Goal: Navigation & Orientation: Find specific page/section

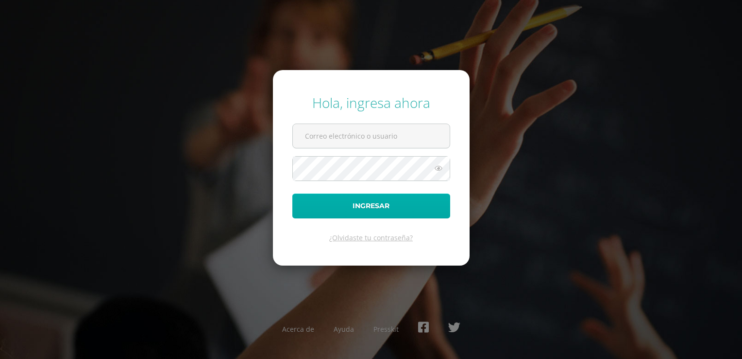
type input "tdfolgarn@sagradocorazon.edu.gt"
click at [375, 212] on button "Ingresar" at bounding box center [371, 205] width 158 height 25
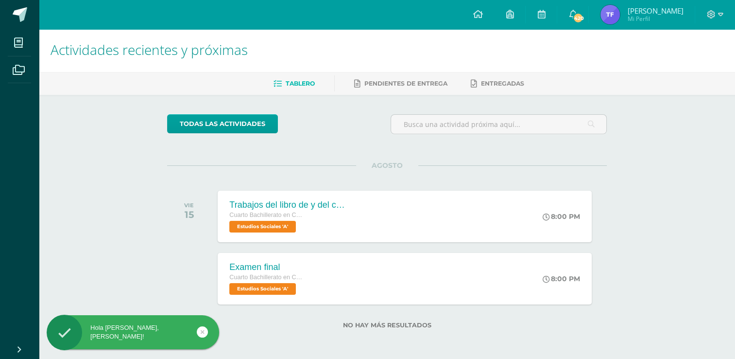
scroll to position [2, 0]
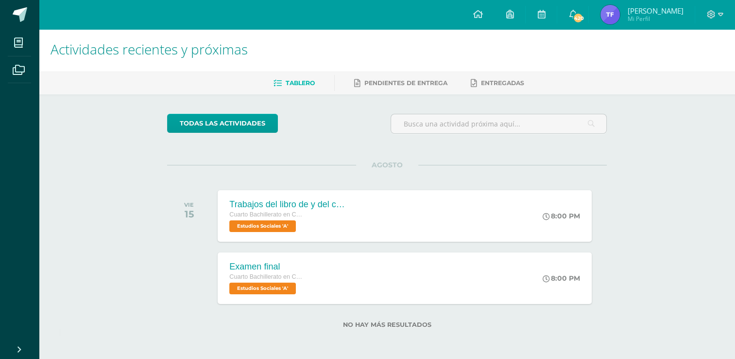
click at [457, 86] on ul "Tablero Pendientes de entrega Entregadas" at bounding box center [399, 83] width 696 height 16
click at [486, 79] on link "Entregadas" at bounding box center [497, 83] width 53 height 16
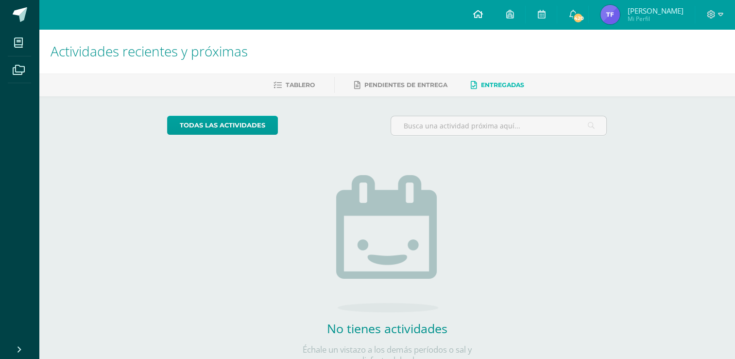
click at [482, 17] on icon at bounding box center [478, 14] width 10 height 9
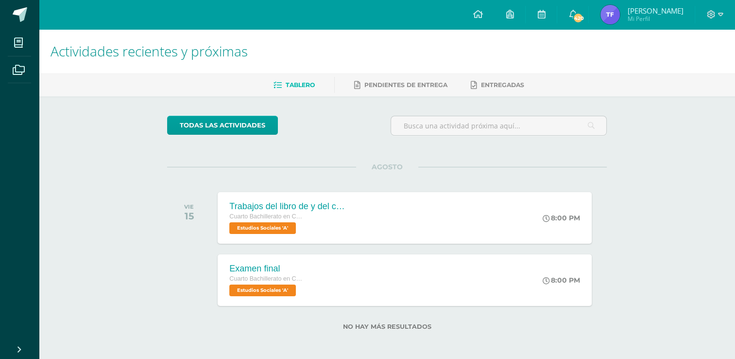
click at [511, 13] on icon at bounding box center [510, 14] width 8 height 9
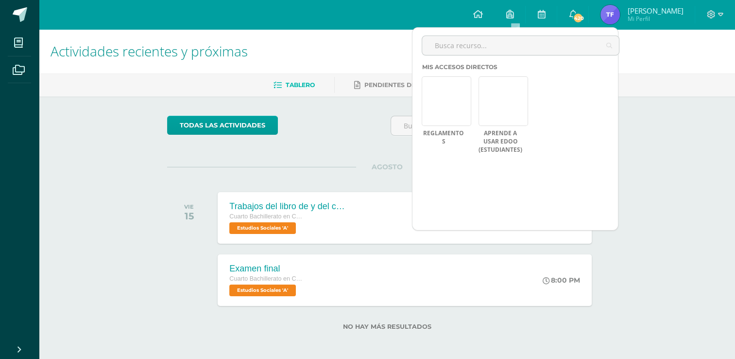
click at [334, 153] on div "todas las Actividades No tienes actividades Échale un vistazo a los demás perío…" at bounding box center [387, 228] width 479 height 265
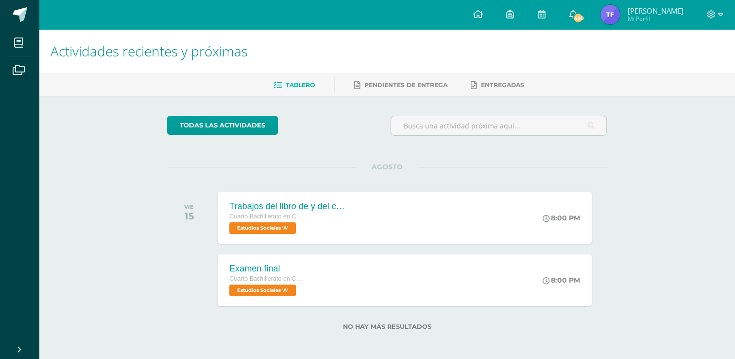
click at [577, 12] on icon at bounding box center [573, 14] width 8 height 9
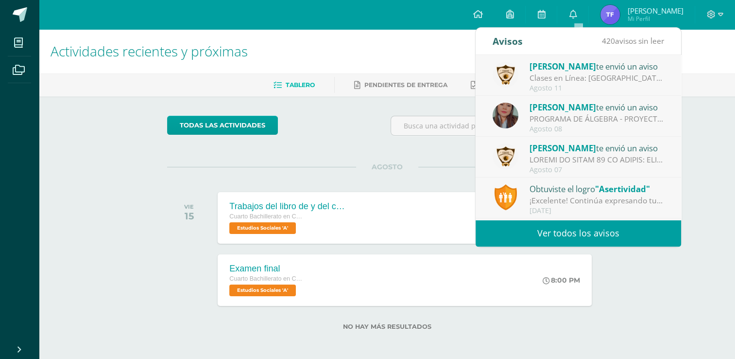
click at [369, 157] on div "todas las Actividades No tienes actividades Échale un vistazo a los demás perío…" at bounding box center [387, 228] width 479 height 265
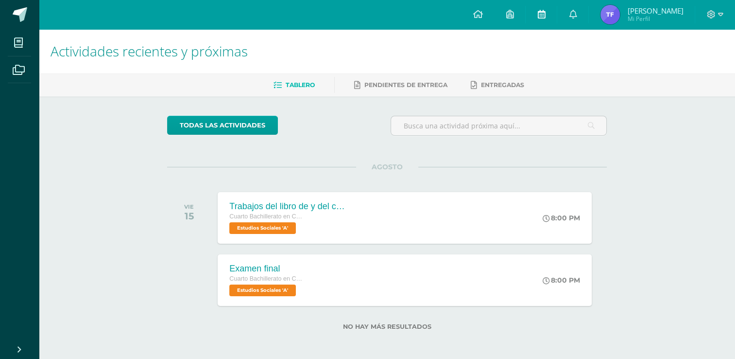
click at [554, 11] on link at bounding box center [541, 14] width 31 height 29
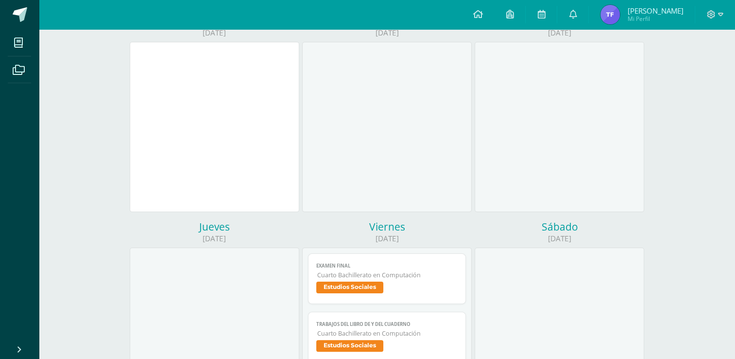
scroll to position [114, 0]
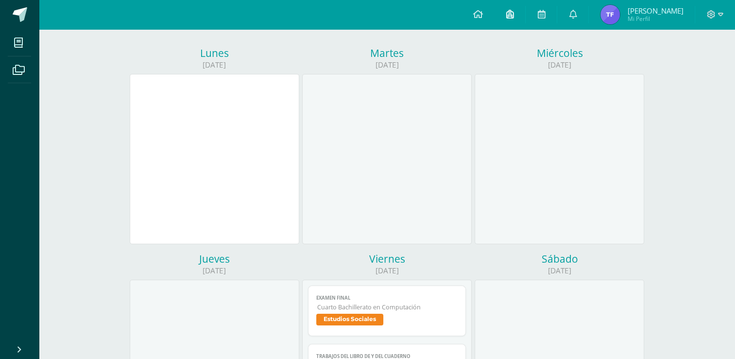
click at [505, 18] on link at bounding box center [509, 14] width 31 height 29
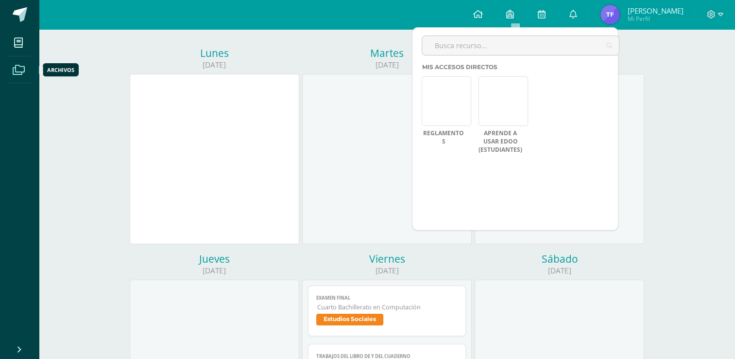
click at [23, 75] on span at bounding box center [19, 69] width 22 height 22
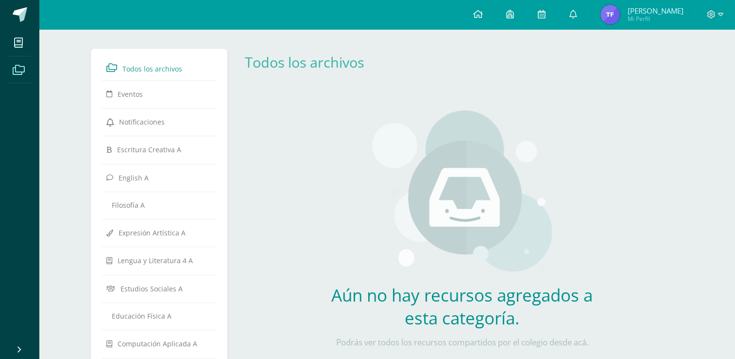
click at [16, 46] on icon at bounding box center [18, 43] width 9 height 10
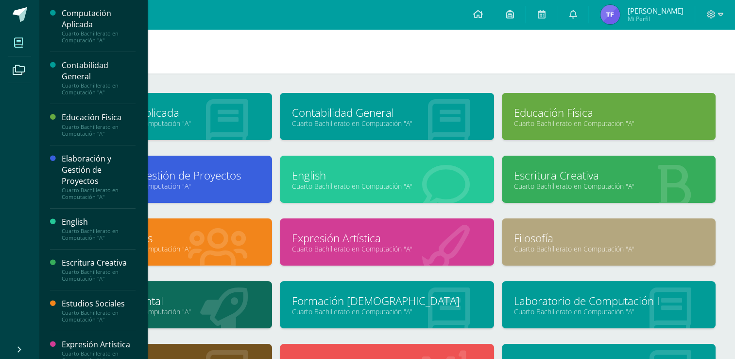
click at [371, 178] on link "English" at bounding box center [386, 175] width 189 height 15
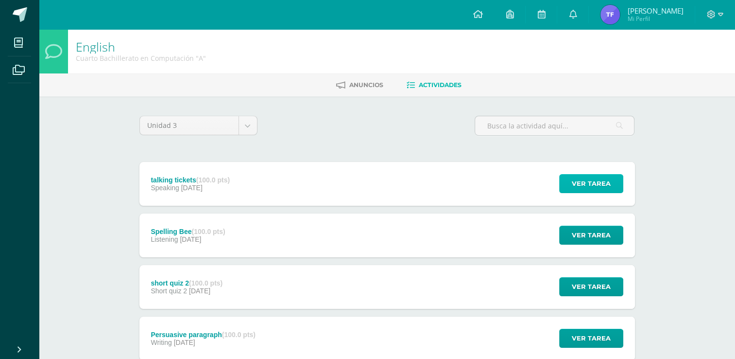
click at [583, 185] on span "Ver tarea" at bounding box center [591, 183] width 39 height 18
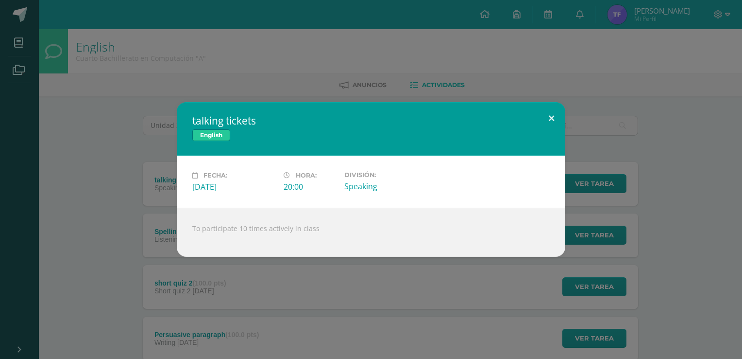
click at [555, 124] on button at bounding box center [552, 118] width 28 height 33
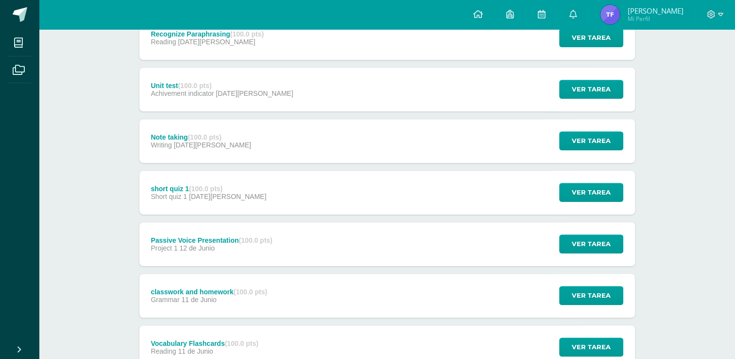
scroll to position [583, 0]
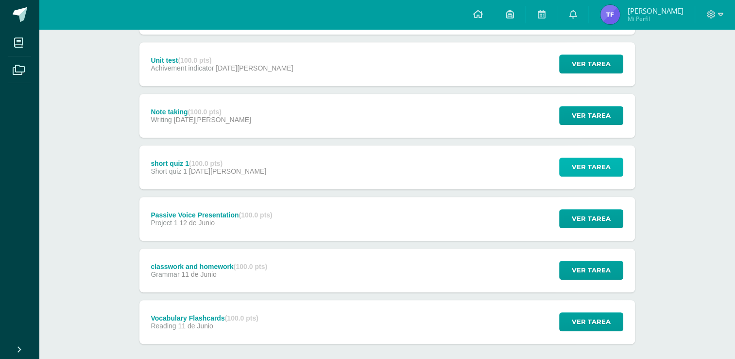
click at [577, 168] on span "Ver tarea" at bounding box center [591, 167] width 39 height 18
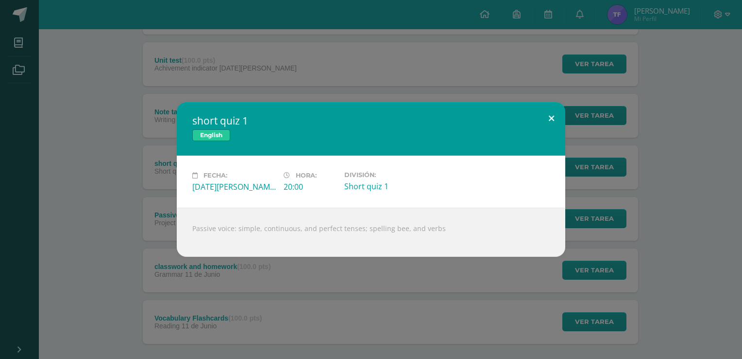
click at [557, 117] on button at bounding box center [552, 118] width 28 height 33
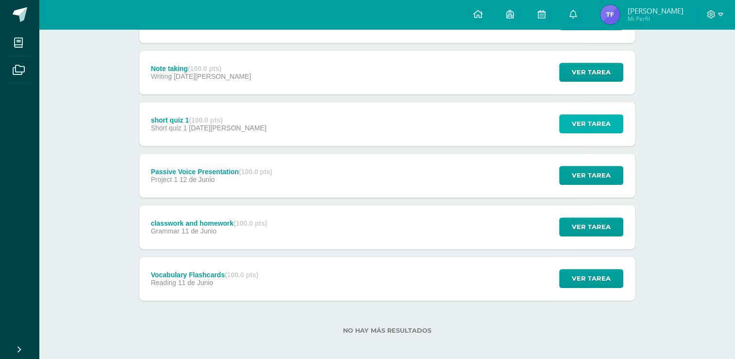
scroll to position [632, 0]
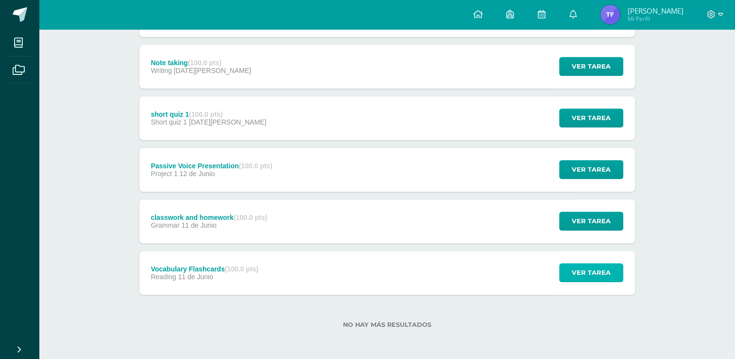
click at [595, 268] on span "Ver tarea" at bounding box center [591, 272] width 39 height 18
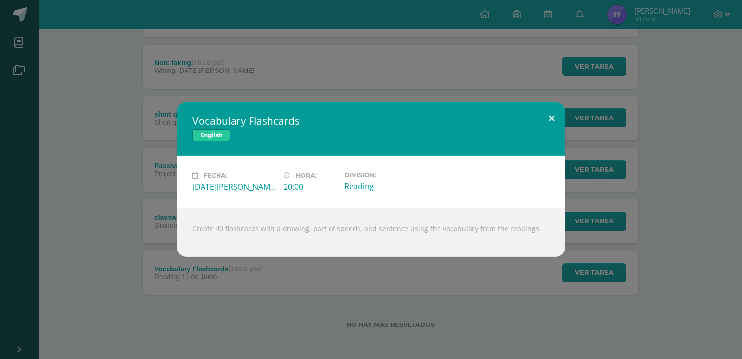
click at [550, 121] on button at bounding box center [552, 118] width 28 height 33
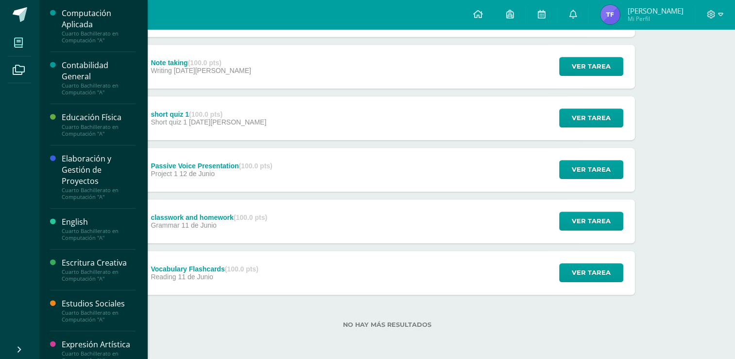
click at [29, 38] on link "Mis cursos" at bounding box center [19, 42] width 23 height 27
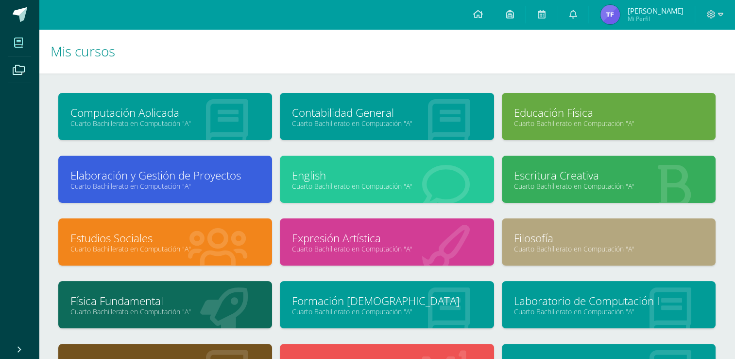
click at [389, 119] on link "Cuarto Bachillerato en Computación "A"" at bounding box center [386, 123] width 189 height 9
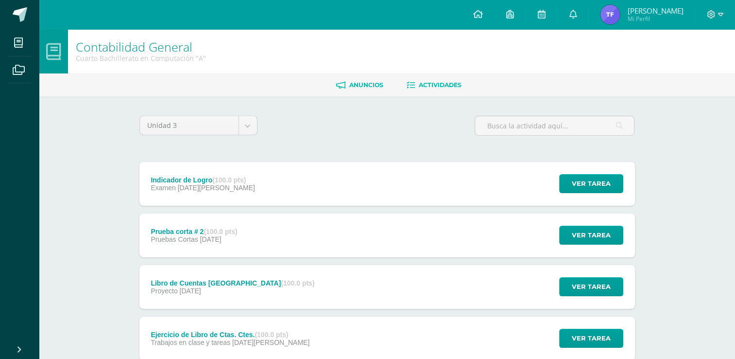
click at [370, 89] on link "Anuncios" at bounding box center [359, 85] width 47 height 16
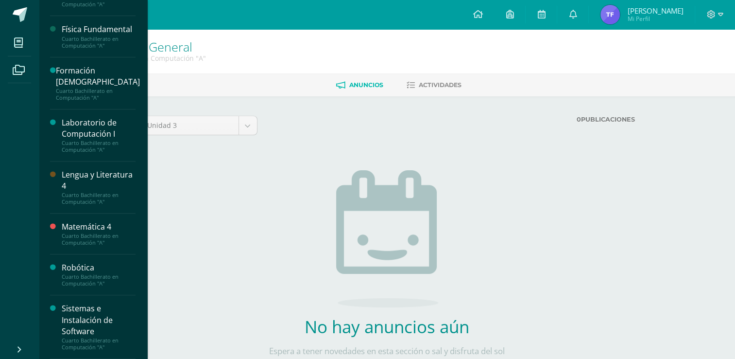
scroll to position [406, 0]
click at [119, 229] on div "Matemática 4" at bounding box center [99, 226] width 74 height 11
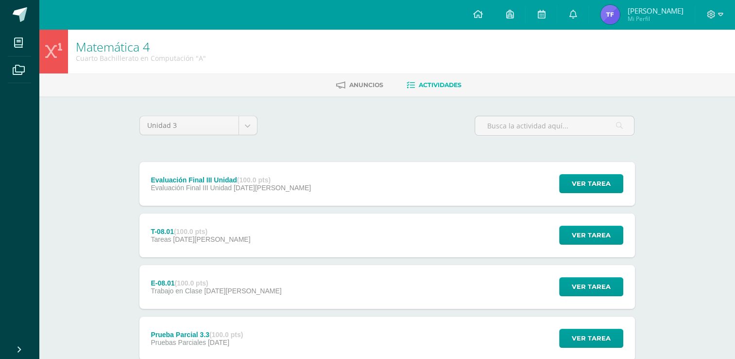
click at [56, 65] on div at bounding box center [53, 51] width 29 height 44
click at [360, 82] on span "Anuncios" at bounding box center [366, 84] width 34 height 7
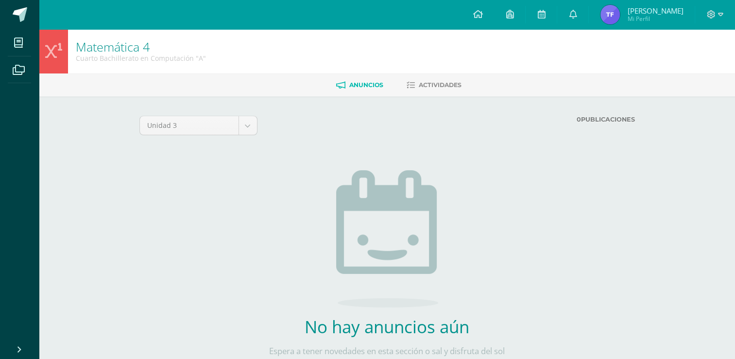
click at [443, 82] on span "Actividades" at bounding box center [440, 84] width 43 height 7
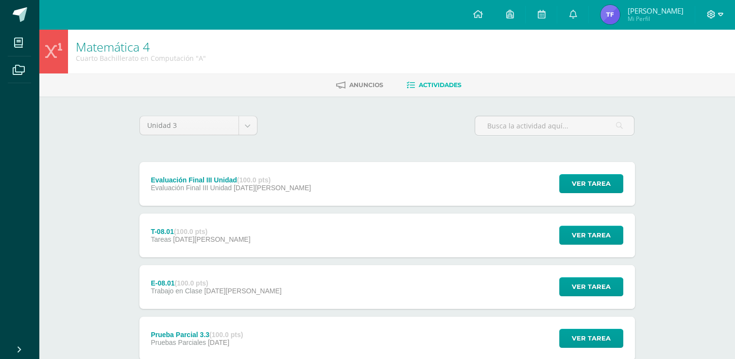
click at [722, 12] on icon at bounding box center [720, 14] width 5 height 9
click at [531, 86] on ul "Anuncios Actividades" at bounding box center [399, 85] width 696 height 16
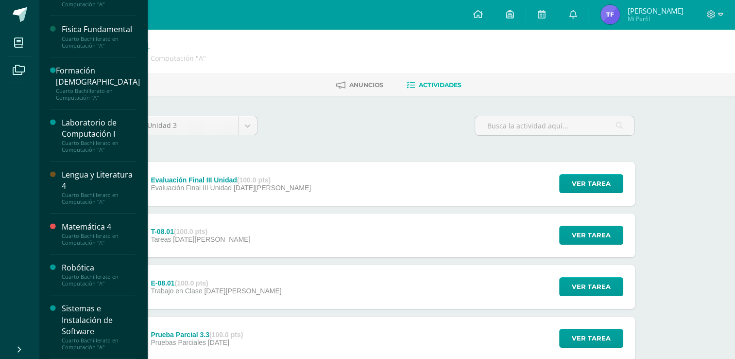
scroll to position [406, 0]
click at [86, 288] on div "Robótica Cuarto Bachillerato en Computación "A"" at bounding box center [93, 274] width 86 height 41
click at [86, 281] on div "Cuarto Bachillerato en Computación "A"" at bounding box center [99, 280] width 74 height 14
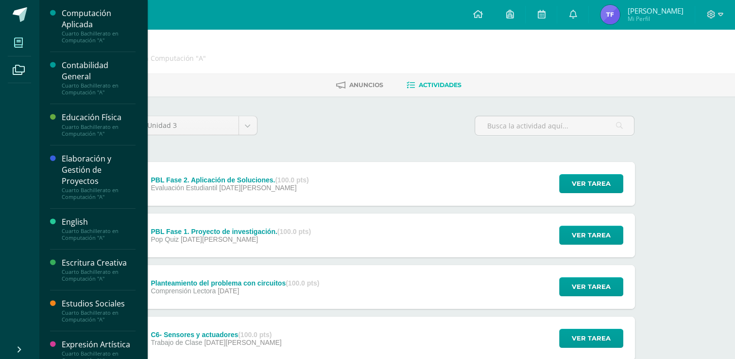
click at [22, 47] on icon at bounding box center [18, 43] width 9 height 10
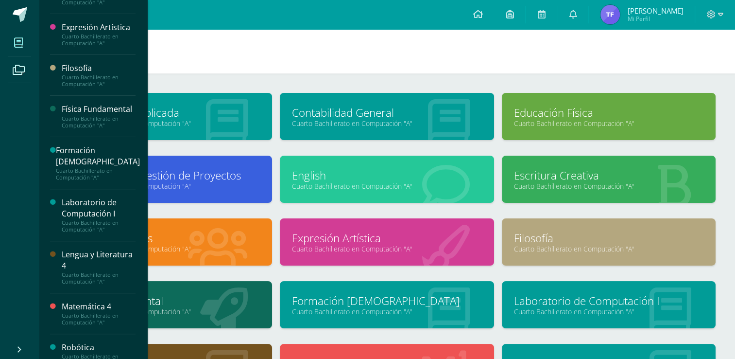
scroll to position [340, 0]
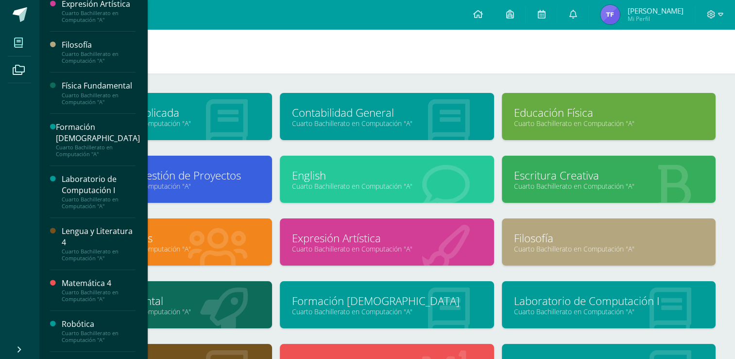
click at [92, 289] on div "Matemática 4" at bounding box center [99, 282] width 74 height 11
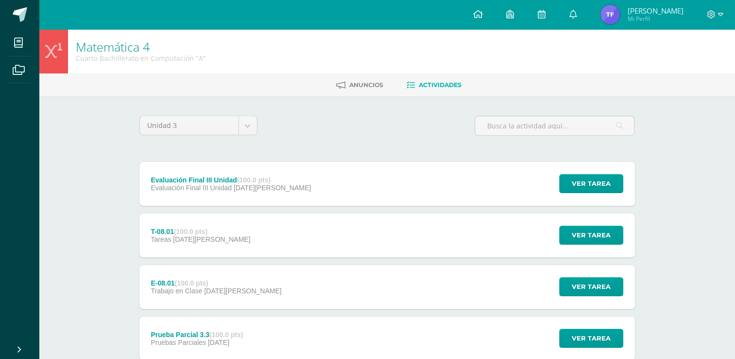
click at [56, 44] on icon at bounding box center [53, 51] width 17 height 17
drag, startPoint x: 57, startPoint y: 44, endPoint x: 284, endPoint y: 100, distance: 233.7
